Goal: Check status: Check status

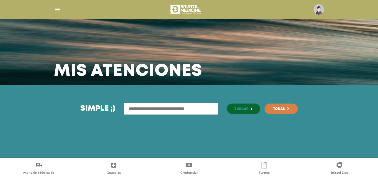
click at [56, 9] on img "button" at bounding box center [57, 9] width 7 height 7
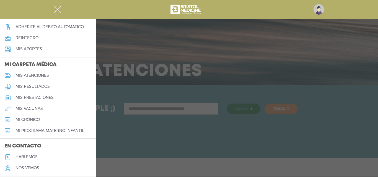
scroll to position [238, 0]
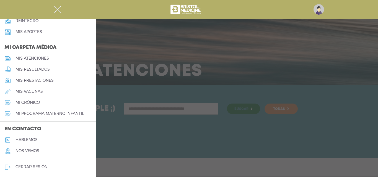
click at [138, 57] on div at bounding box center [189, 88] width 378 height 177
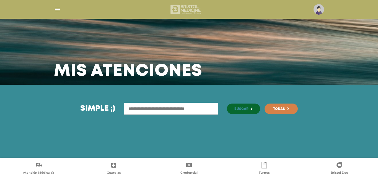
click at [193, 6] on img at bounding box center [185, 9] width 33 height 13
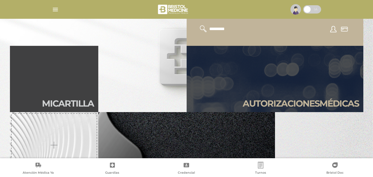
scroll to position [111, 0]
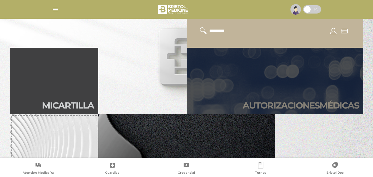
click at [311, 101] on h2 "Autori zaciones médicas" at bounding box center [301, 105] width 116 height 11
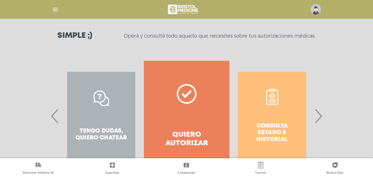
scroll to position [100, 0]
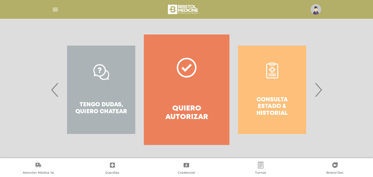
click at [318, 90] on span "›" at bounding box center [318, 90] width 11 height 30
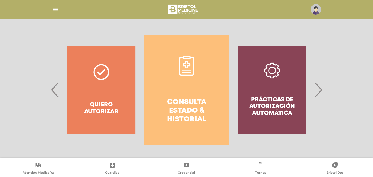
click at [197, 101] on h4 "Consulta estado & historial" at bounding box center [187, 111] width 66 height 26
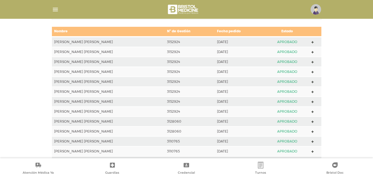
scroll to position [273, 0]
